Goal: Information Seeking & Learning: Learn about a topic

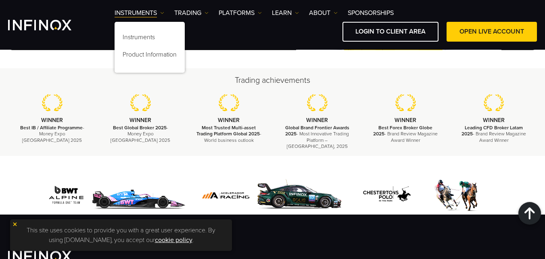
scroll to position [2906, 0]
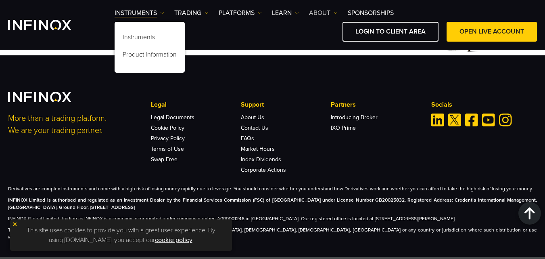
click at [335, 13] on img at bounding box center [336, 13] width 4 height 4
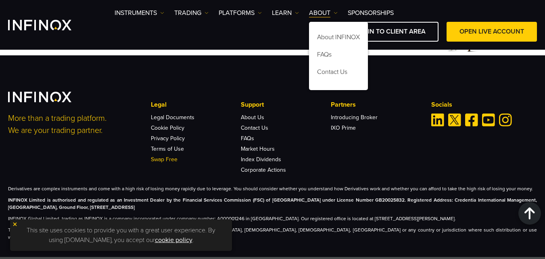
click at [162, 158] on link "Swap Free" at bounding box center [164, 159] width 27 height 7
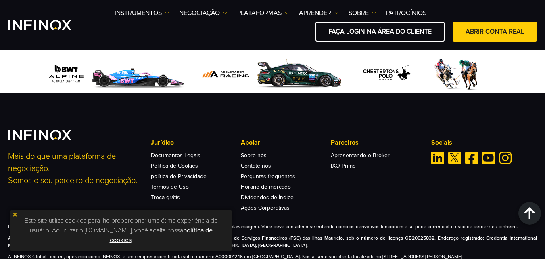
scroll to position [736, 0]
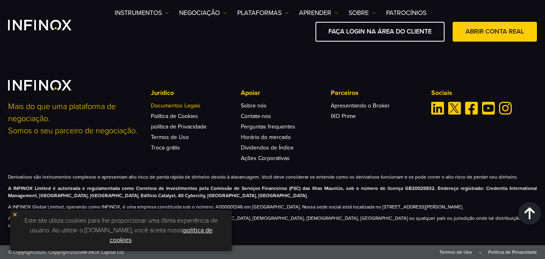
click at [186, 105] on font "Documentos Legais" at bounding box center [176, 105] width 50 height 7
